Goal: Register for event/course

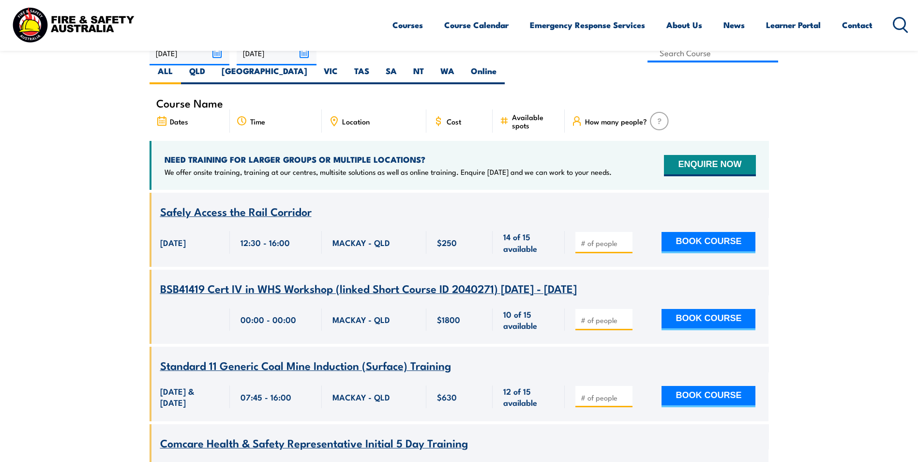
scroll to position [145, 0]
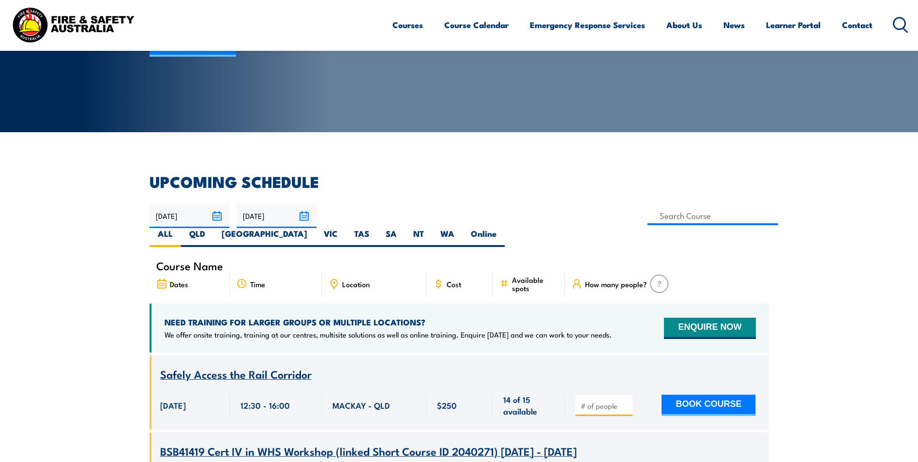
click at [335, 282] on icon at bounding box center [334, 282] width 1 height 1
click at [213, 228] on label "QLD" at bounding box center [197, 237] width 32 height 19
click at [212, 228] on input "QLD" at bounding box center [208, 231] width 6 height 6
radio input "true"
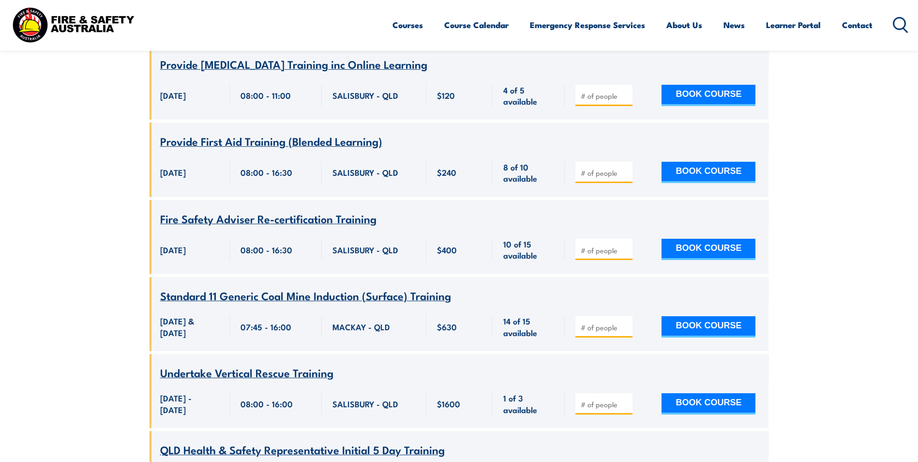
scroll to position [1675, 0]
